Goal: Information Seeking & Learning: Check status

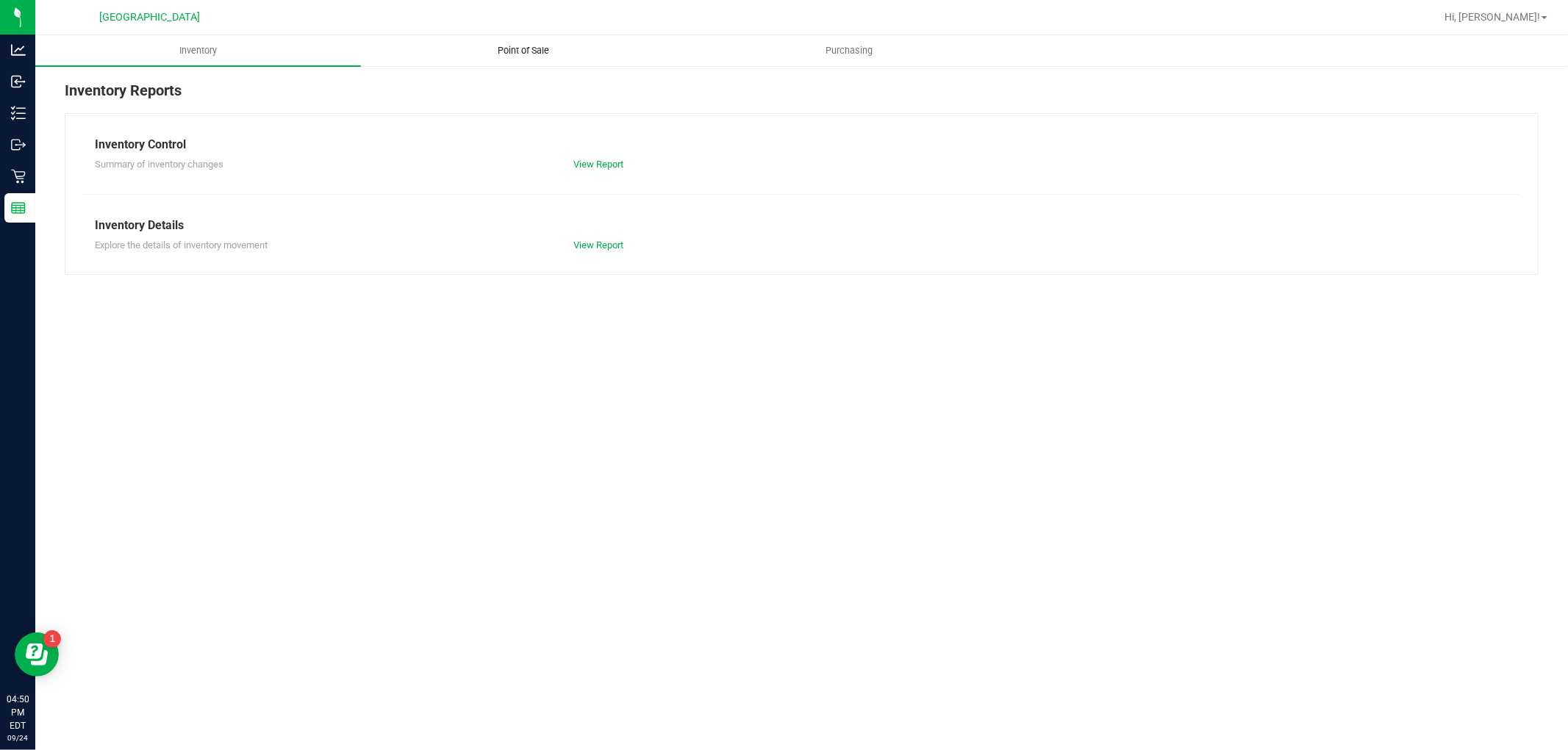
click at [544, 47] on span "Point of Sale" at bounding box center [523, 51] width 91 height 13
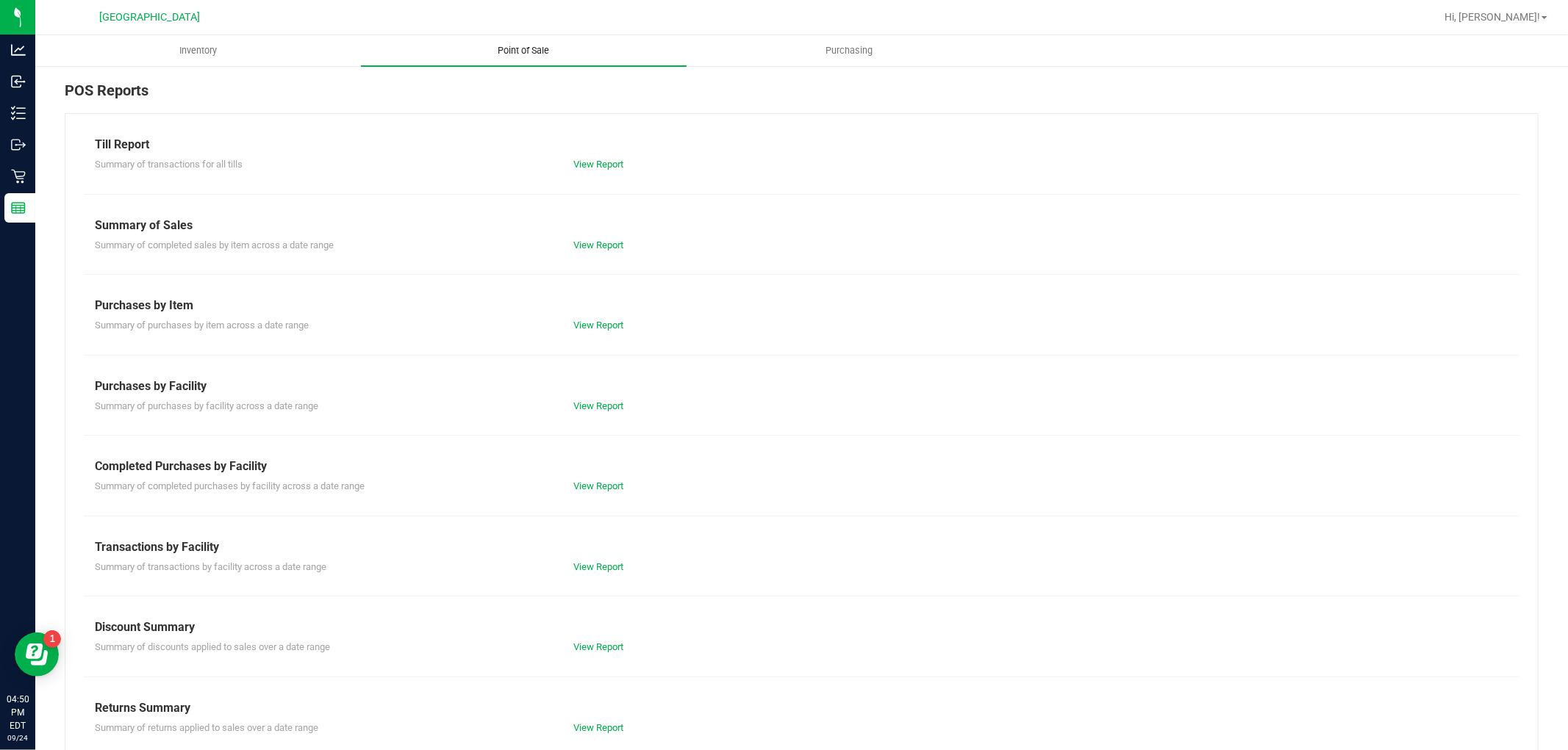
click at [590, 484] on link "View Report" at bounding box center [598, 485] width 50 height 11
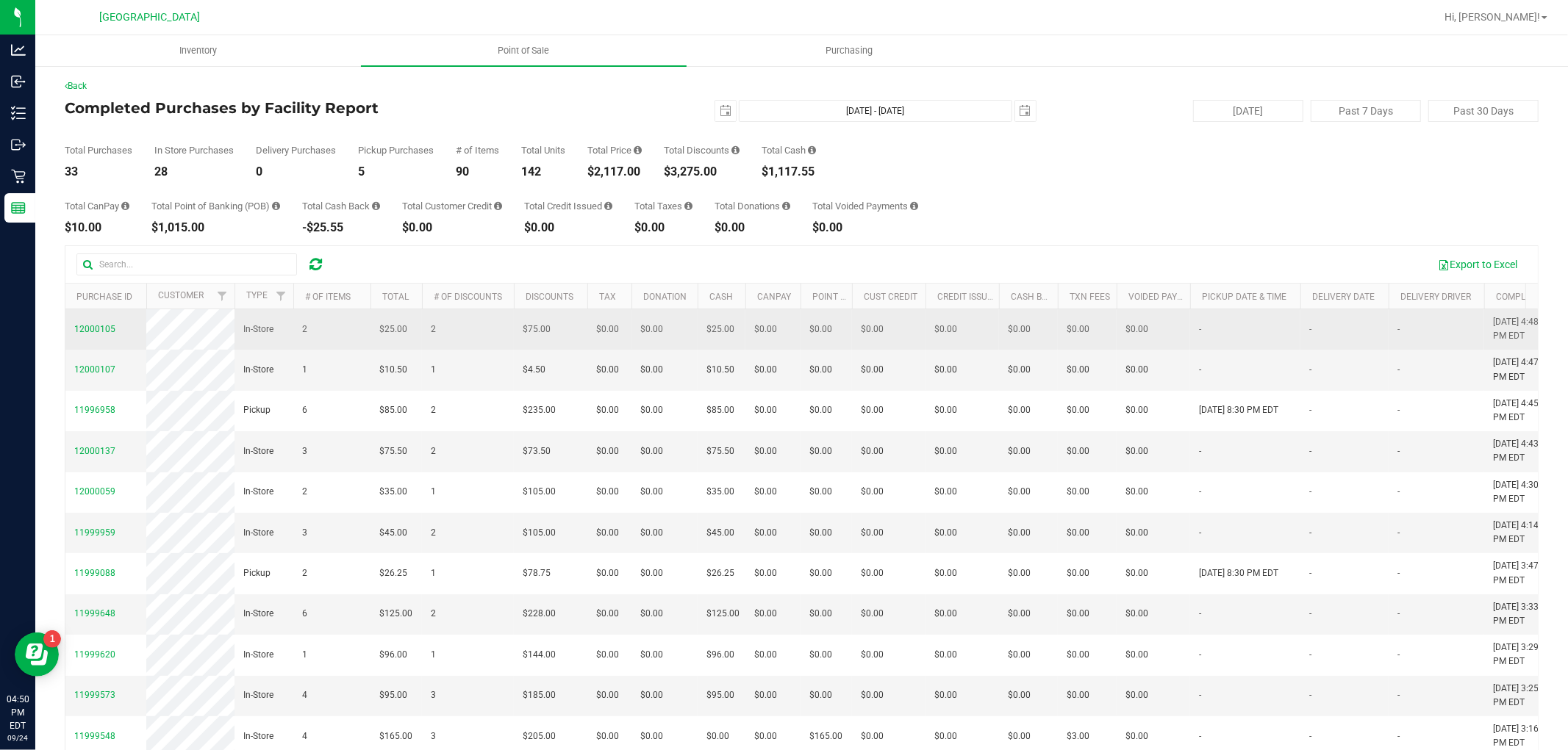
drag, startPoint x: 873, startPoint y: 609, endPoint x: 141, endPoint y: 328, distance: 784.1
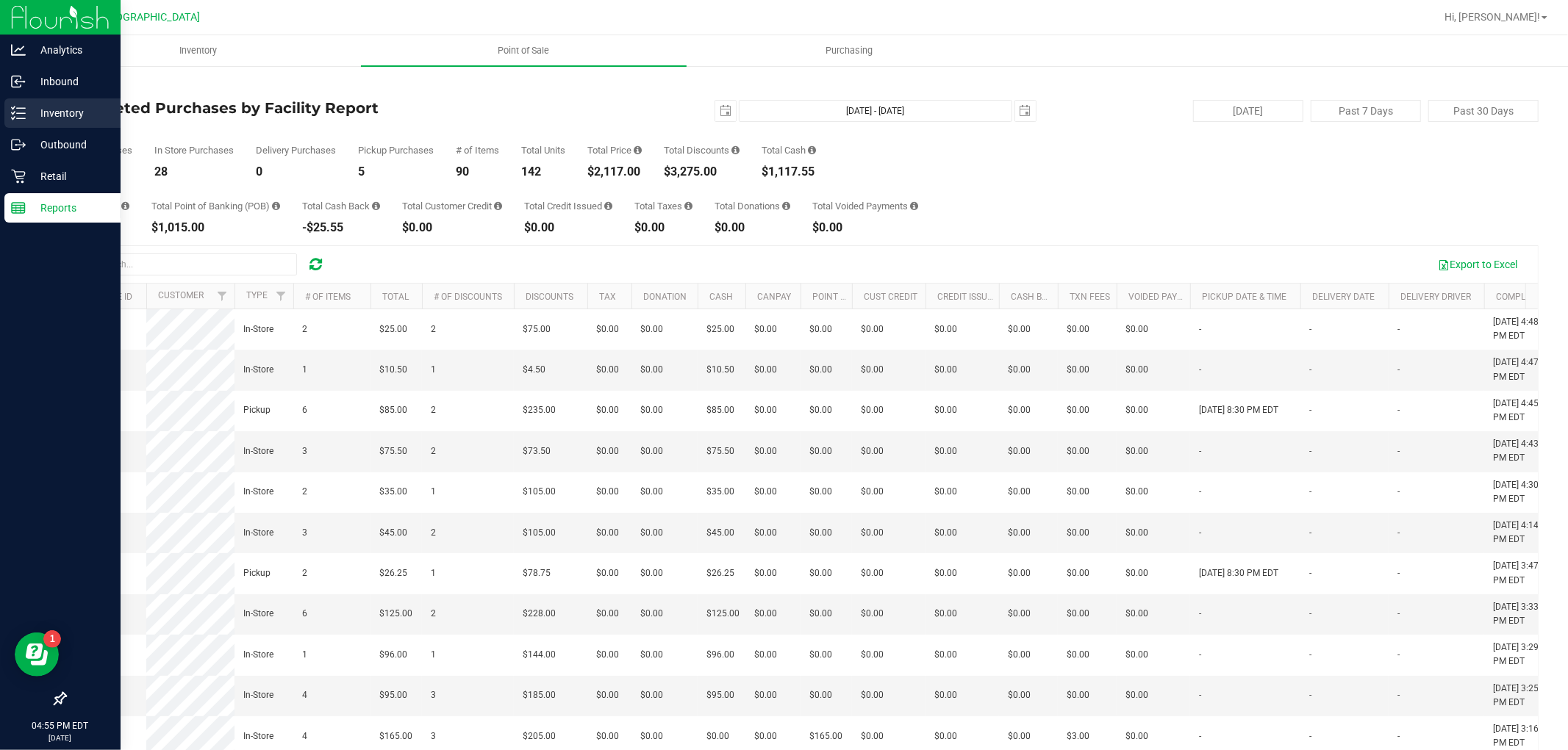
click at [13, 113] on icon at bounding box center [13, 113] width 3 height 2
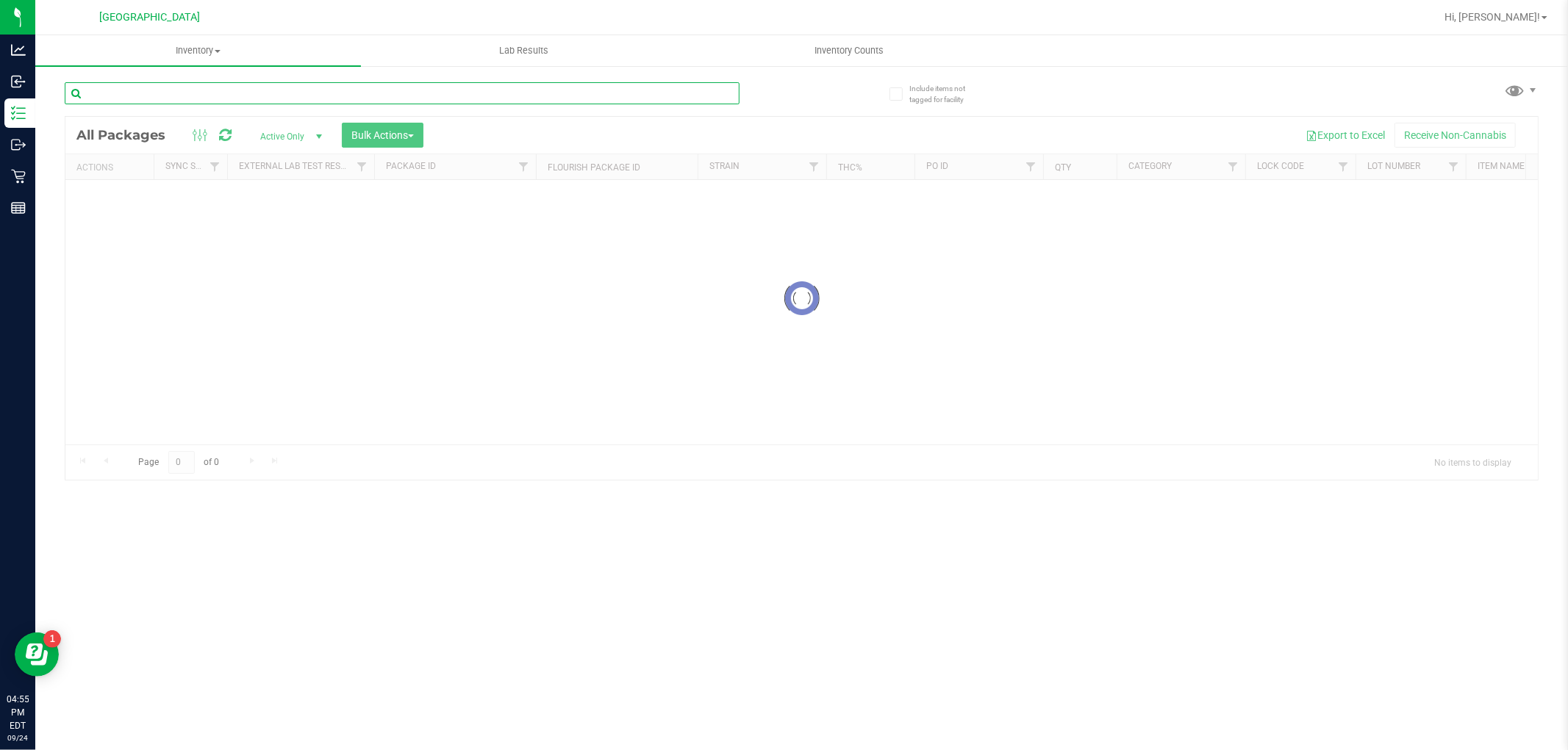
click at [350, 97] on input "text" at bounding box center [402, 93] width 675 height 22
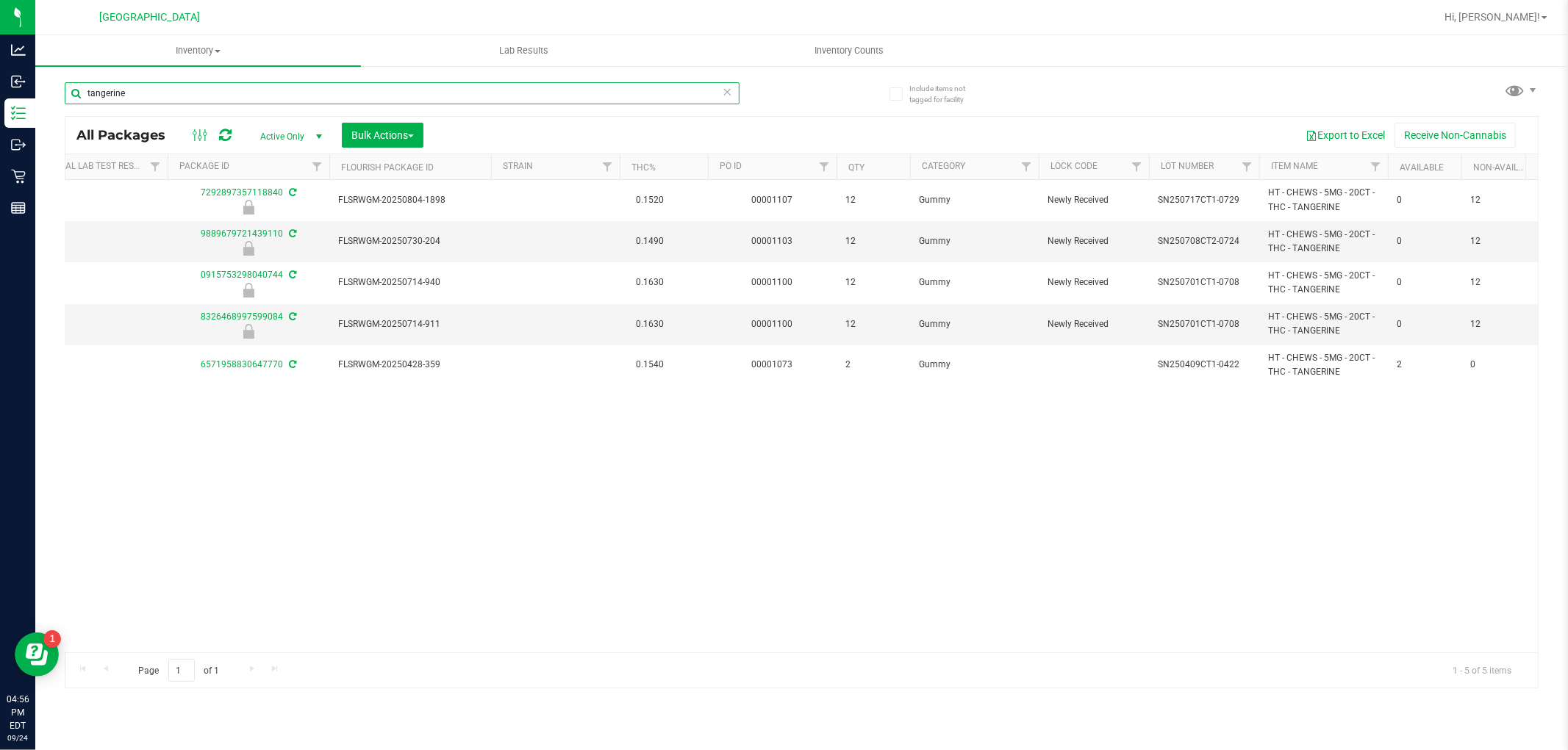
scroll to position [0, 205]
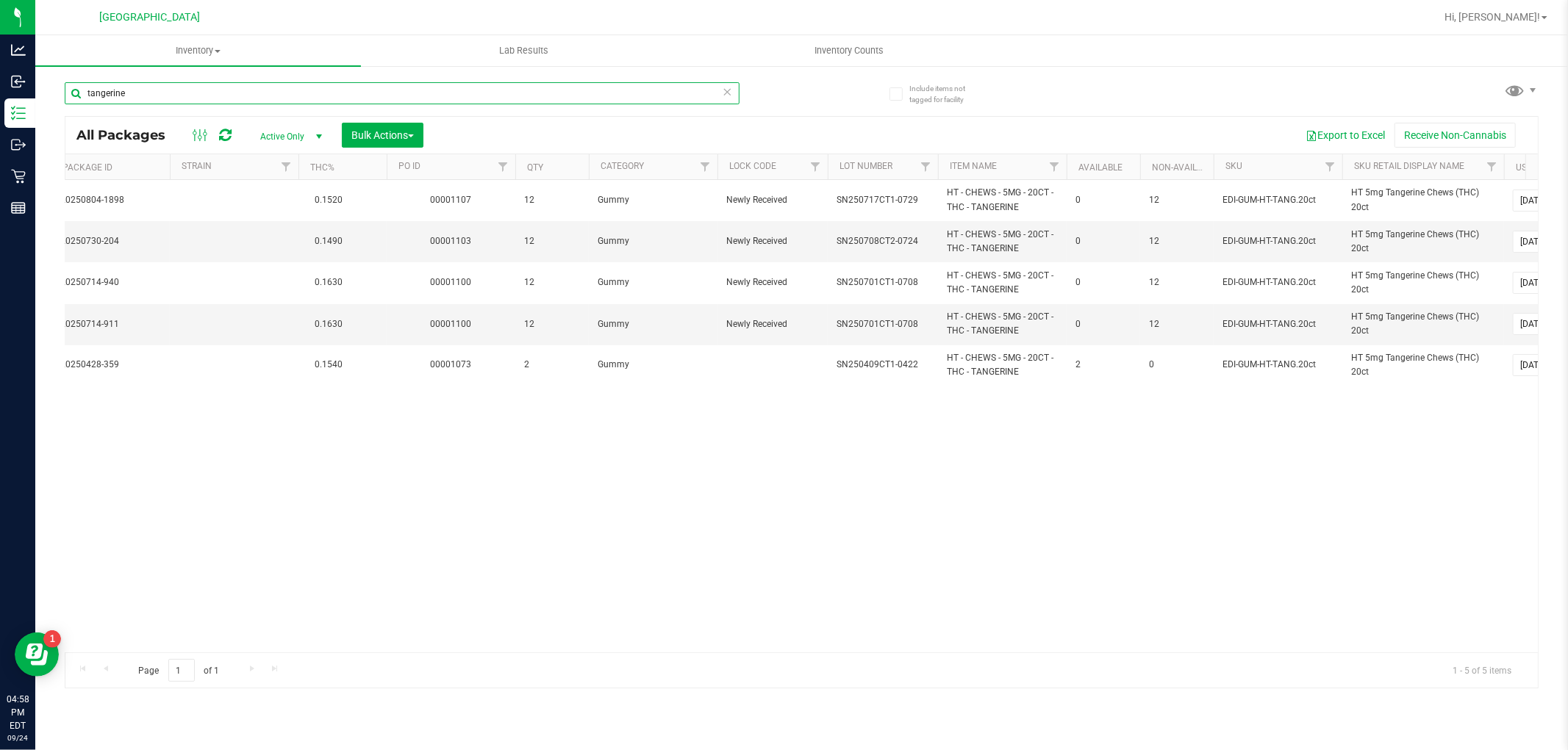
type input "tangerine"
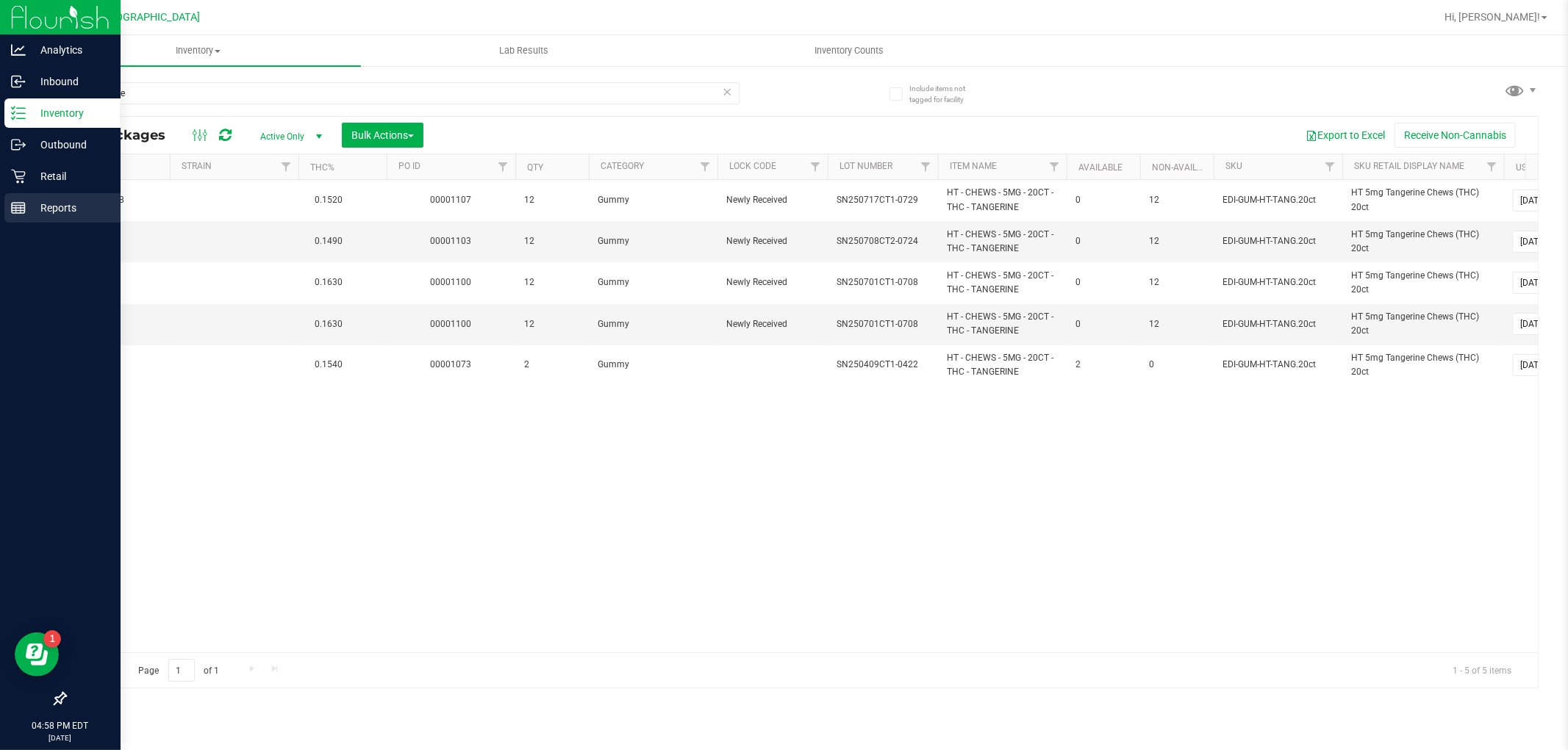
click at [21, 209] on line at bounding box center [21, 209] width 0 height 7
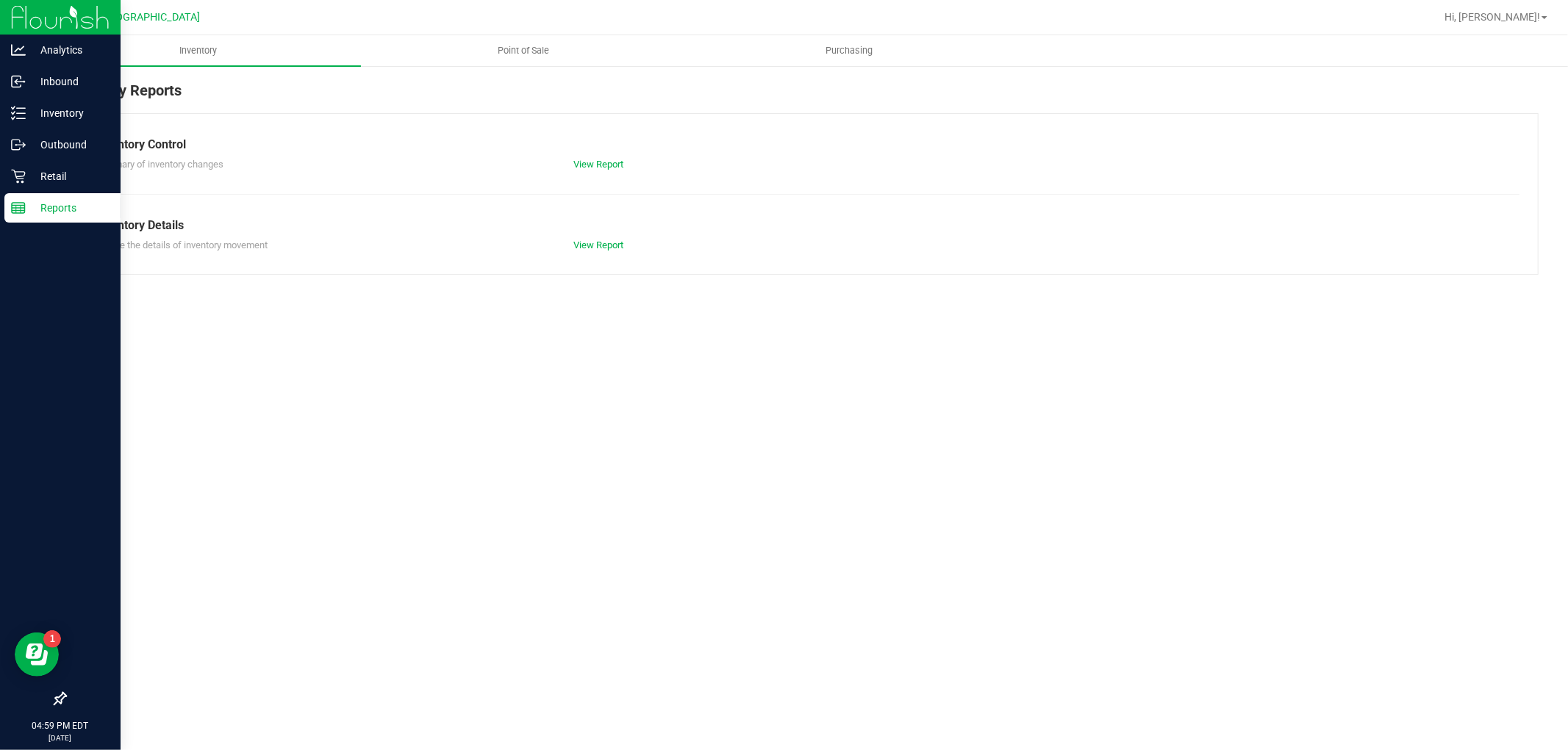
click at [34, 205] on p "Reports" at bounding box center [69, 207] width 88 height 17
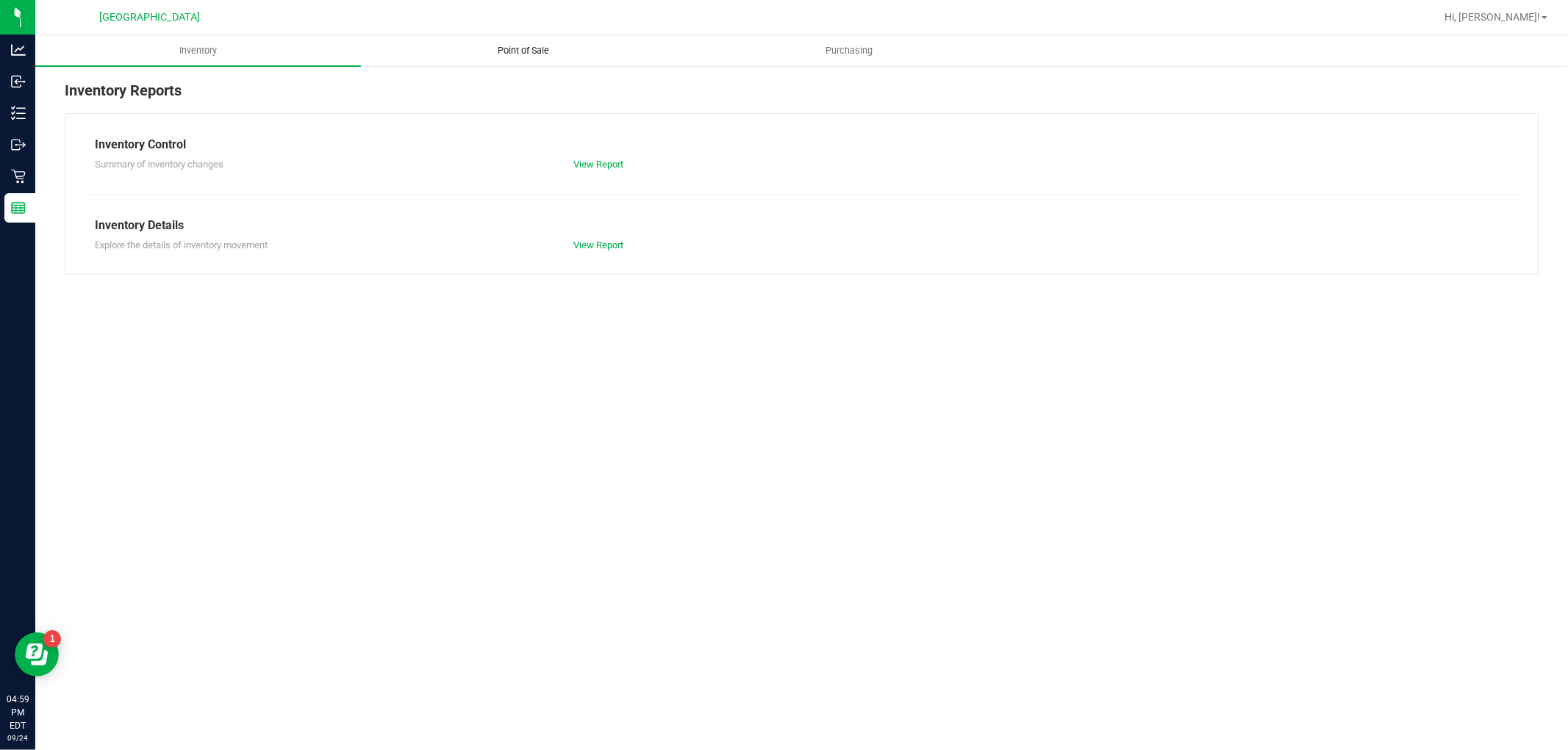
click at [524, 53] on span "Point of Sale" at bounding box center [523, 51] width 91 height 13
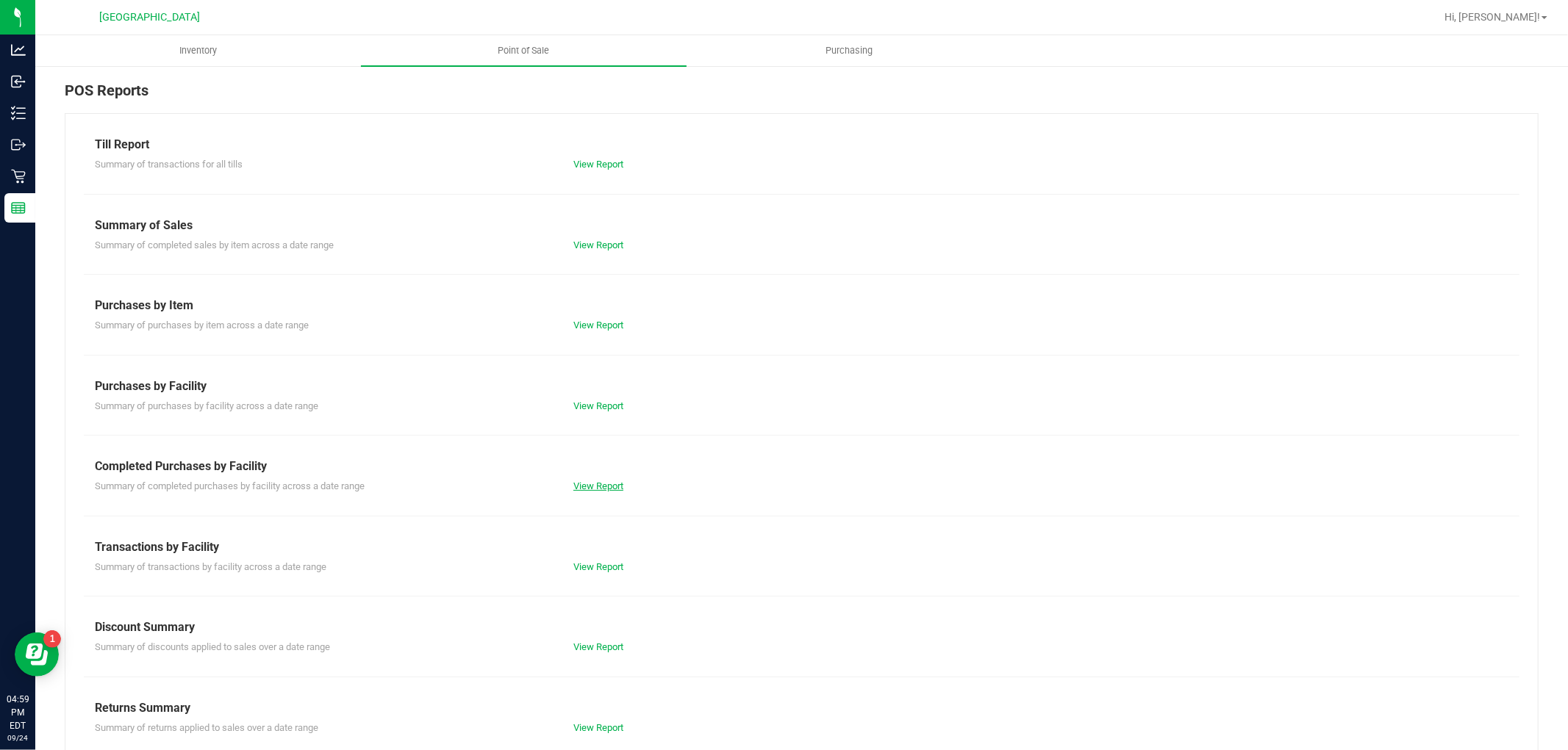
click at [607, 488] on link "View Report" at bounding box center [598, 485] width 50 height 11
